Goal: Transaction & Acquisition: Subscribe to service/newsletter

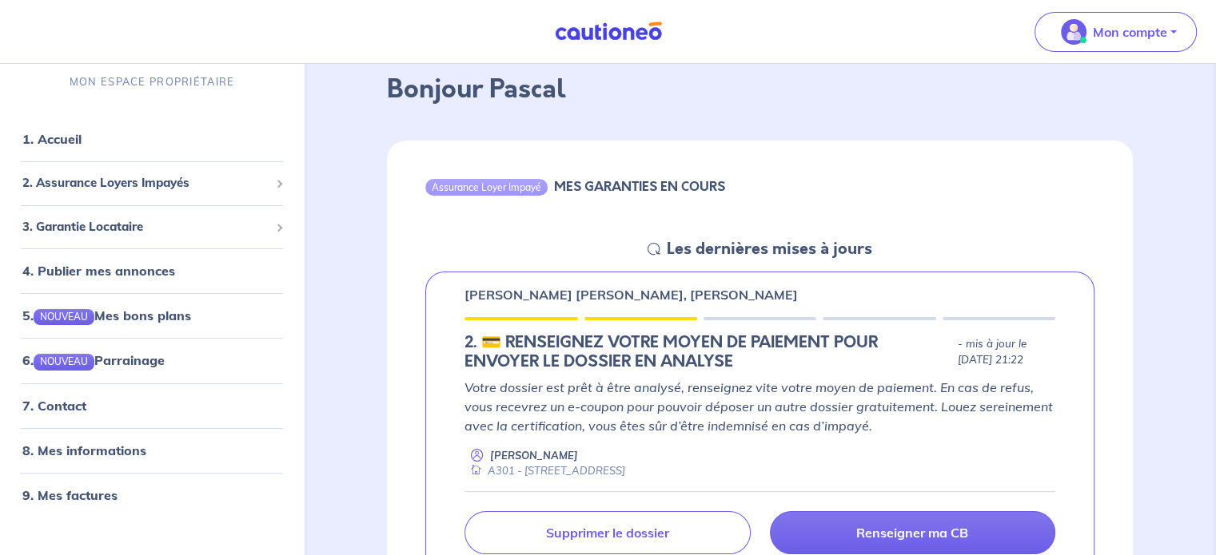
scroll to position [160, 0]
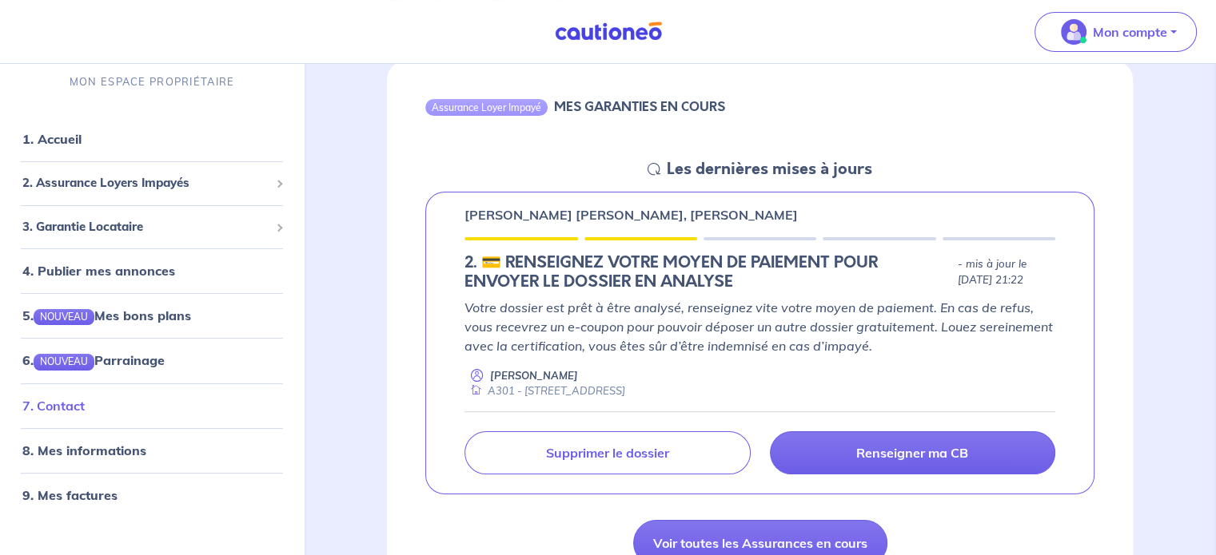
click at [61, 407] on link "7. Contact" at bounding box center [53, 406] width 62 height 16
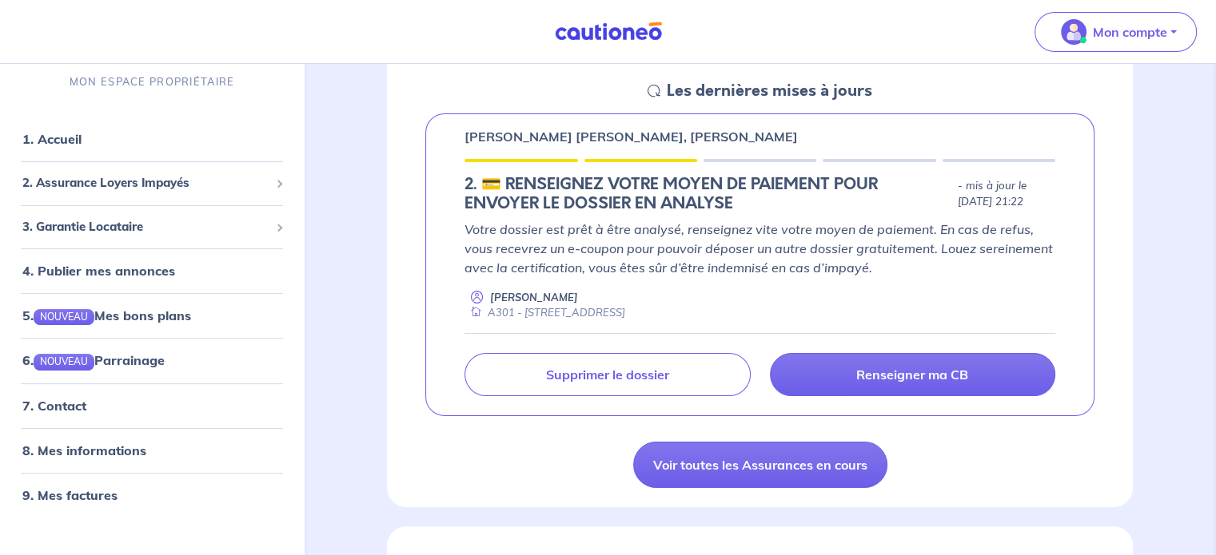
scroll to position [240, 0]
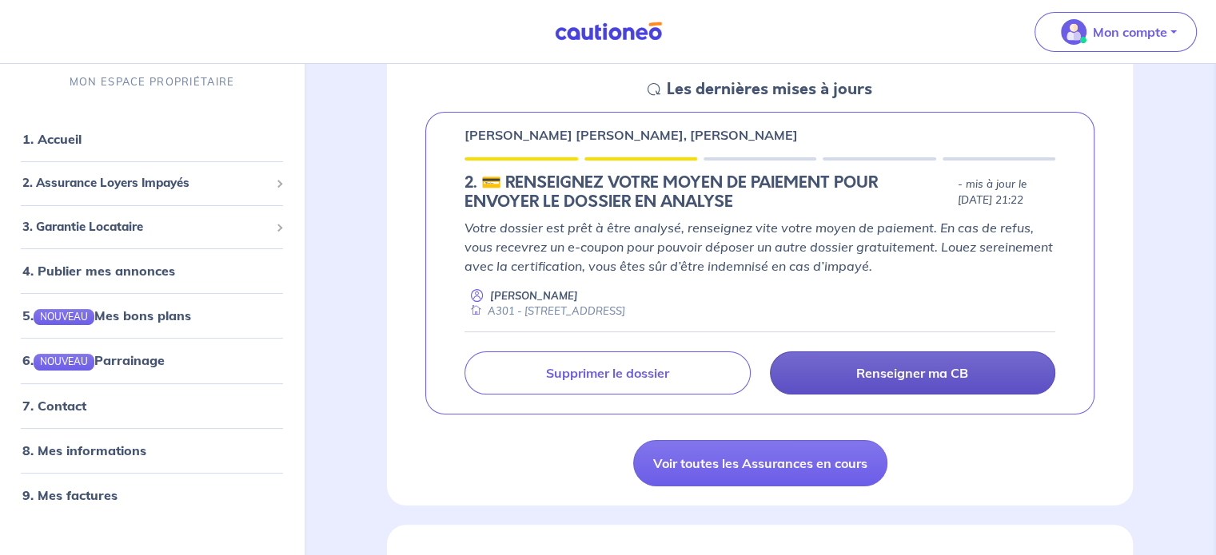
click at [866, 380] on p "Renseigner ma CB" at bounding box center [912, 373] width 112 height 16
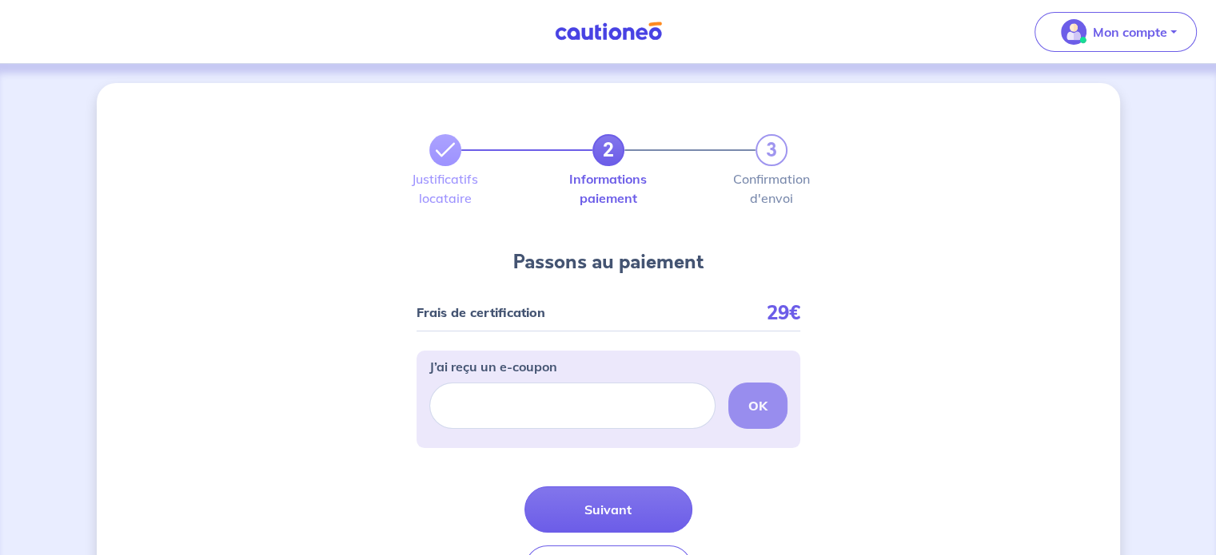
scroll to position [80, 0]
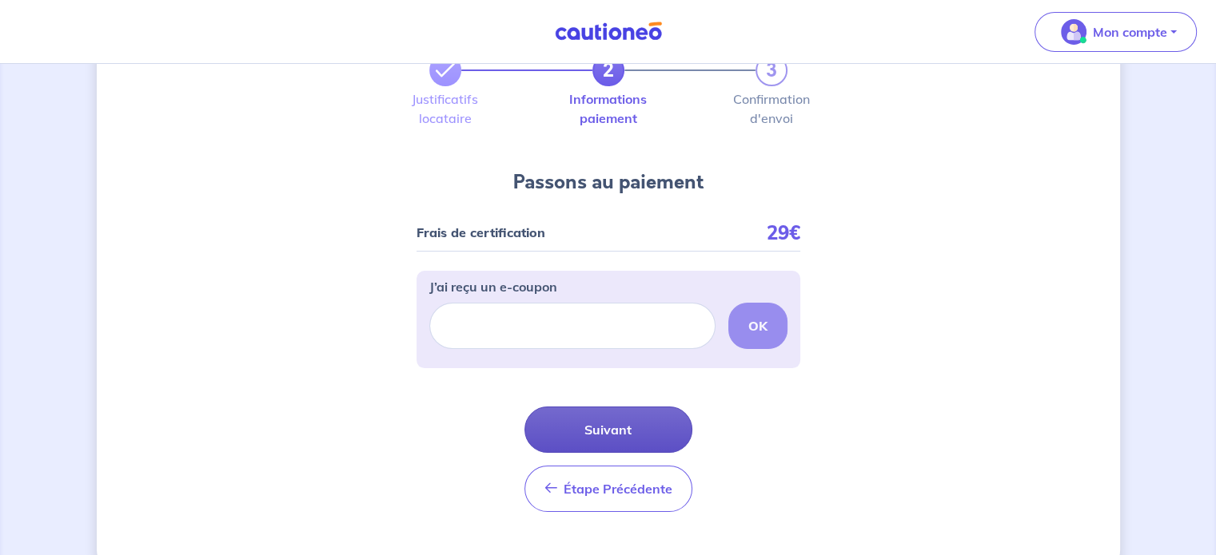
click at [619, 429] on button "Suivant" at bounding box center [608, 430] width 168 height 46
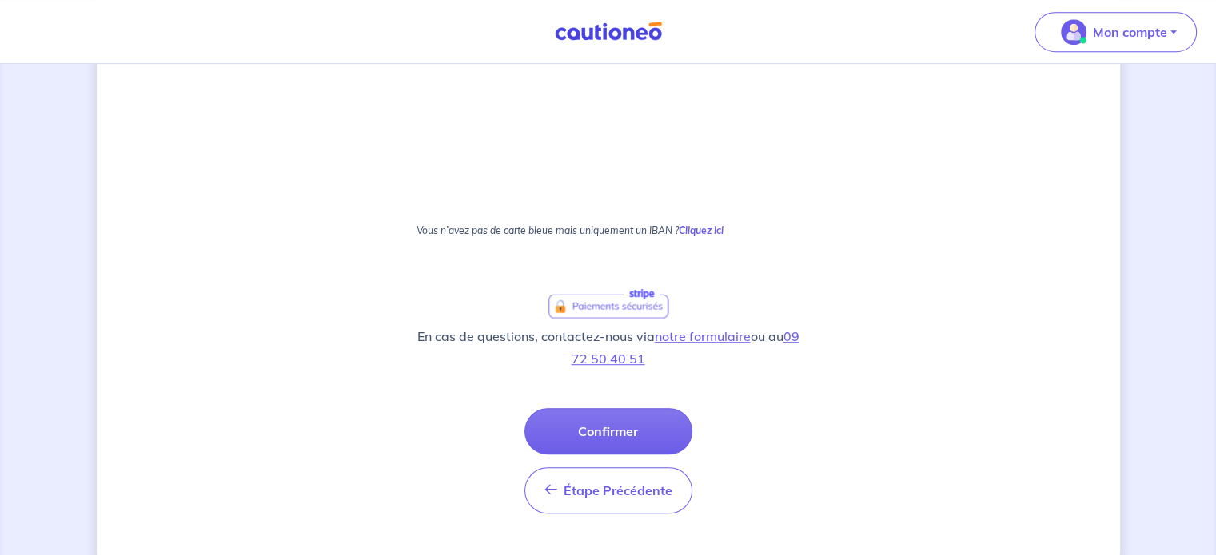
scroll to position [946, 0]
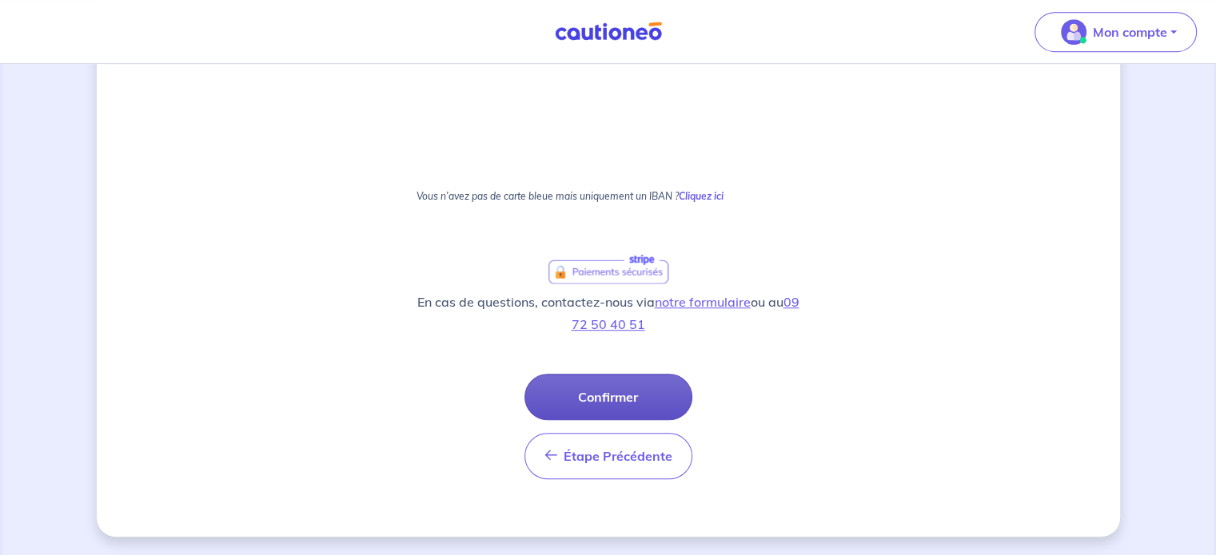
click at [602, 406] on button "Confirmer" at bounding box center [608, 397] width 168 height 46
